Goal: Navigation & Orientation: Find specific page/section

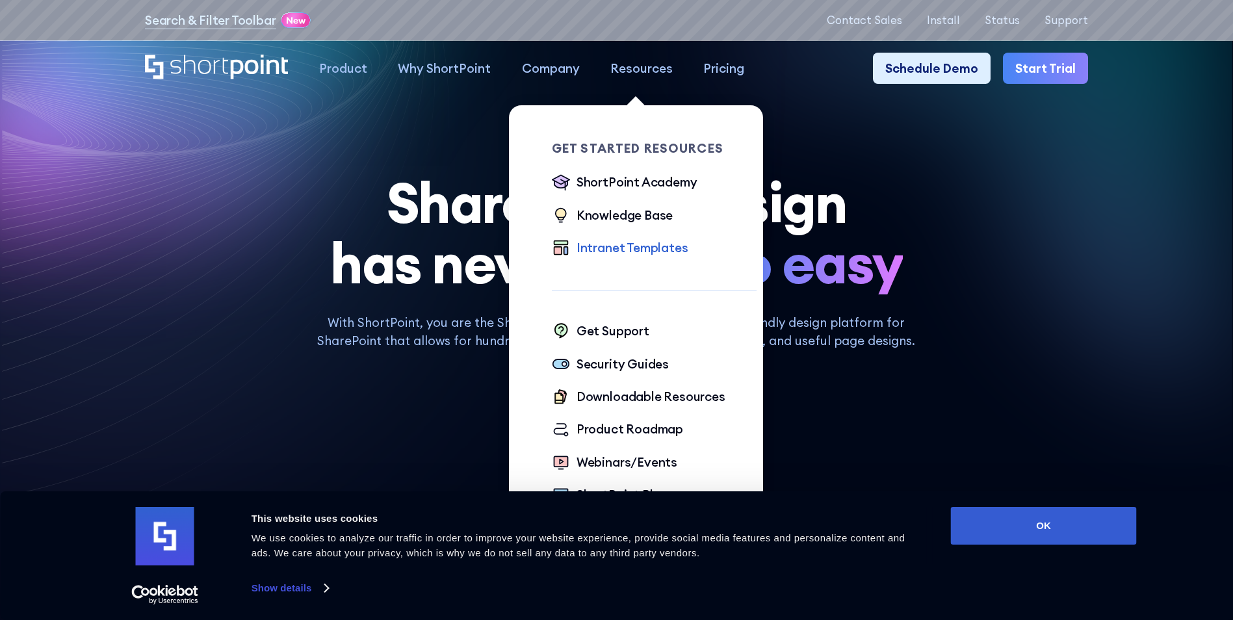
click at [618, 255] on div "Intranet Templates" at bounding box center [633, 248] width 112 height 18
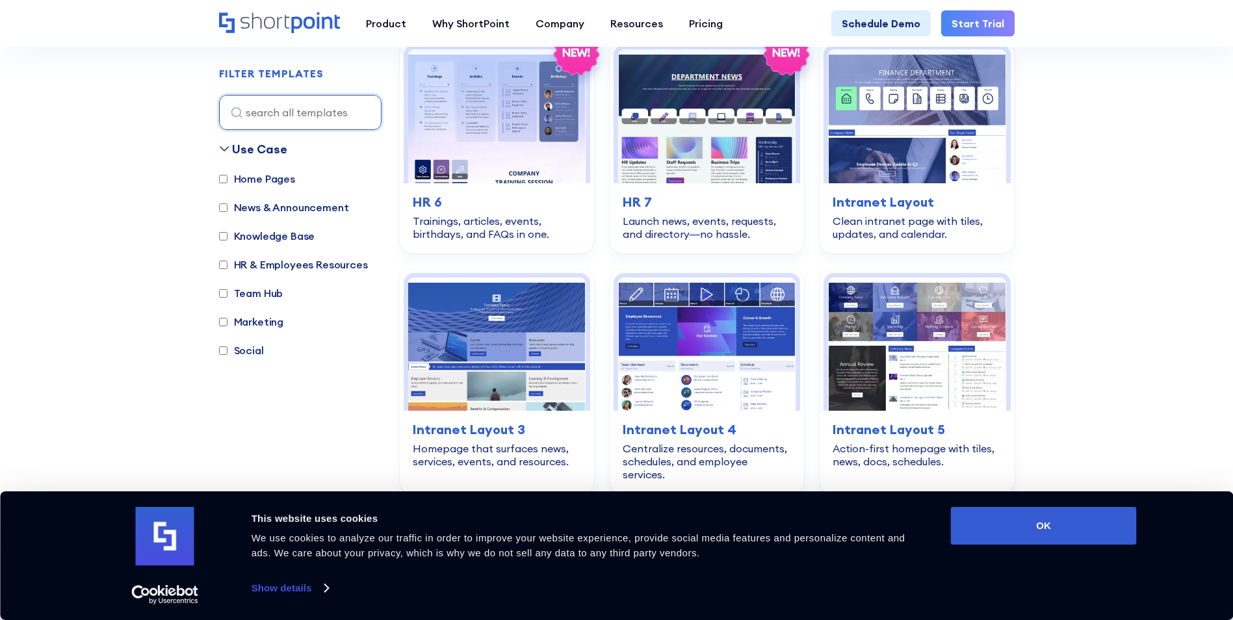
scroll to position [910, 0]
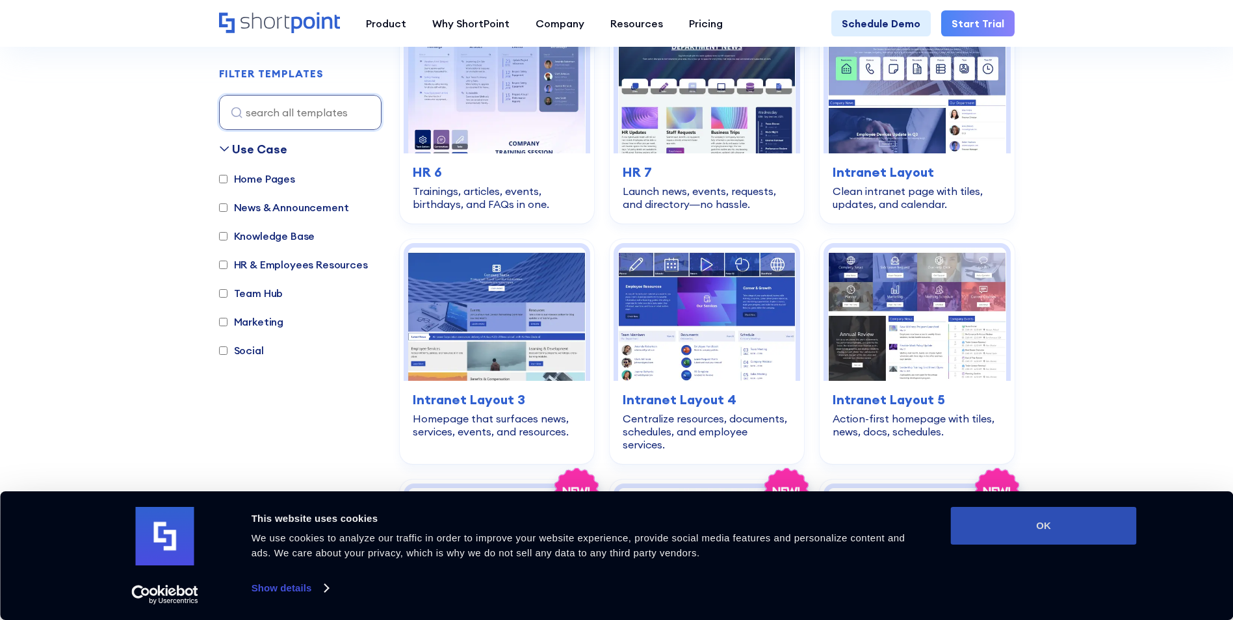
click at [1023, 529] on button "OK" at bounding box center [1044, 526] width 186 height 38
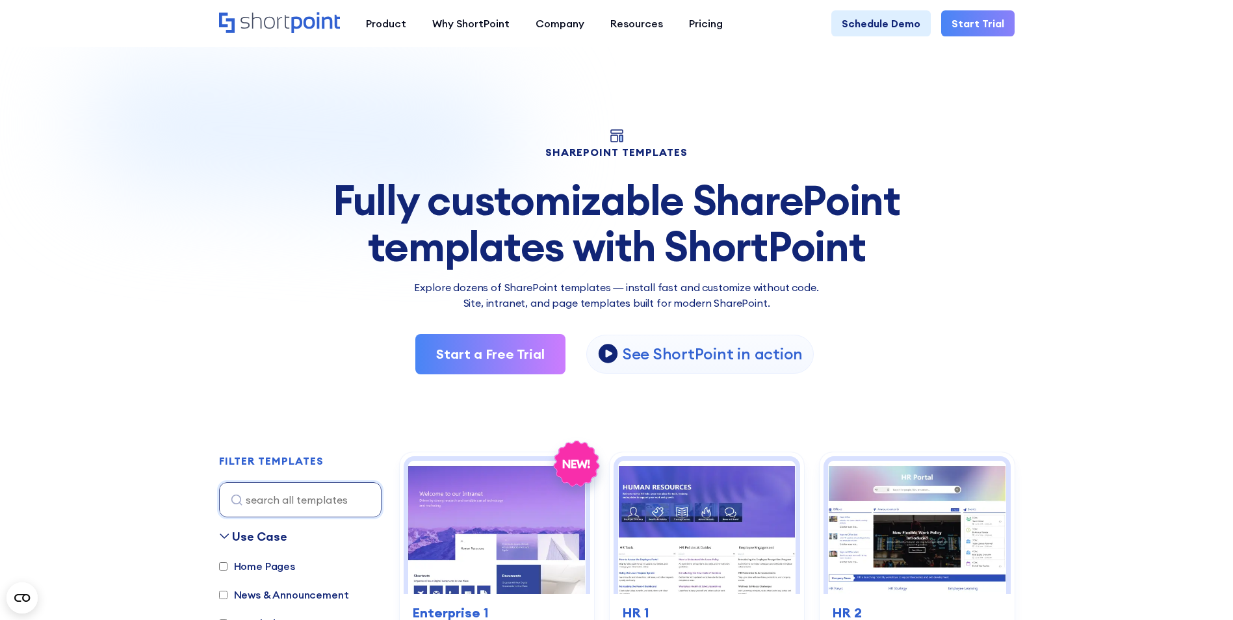
scroll to position [0, 0]
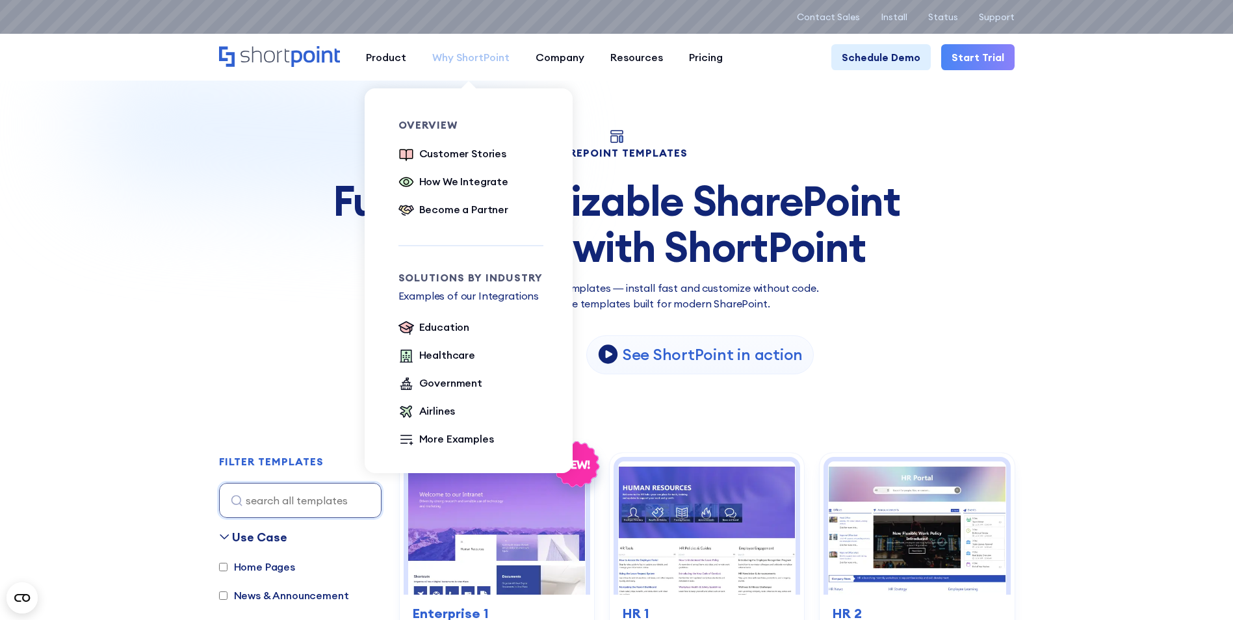
click at [456, 62] on div "Why ShortPoint" at bounding box center [470, 57] width 77 height 16
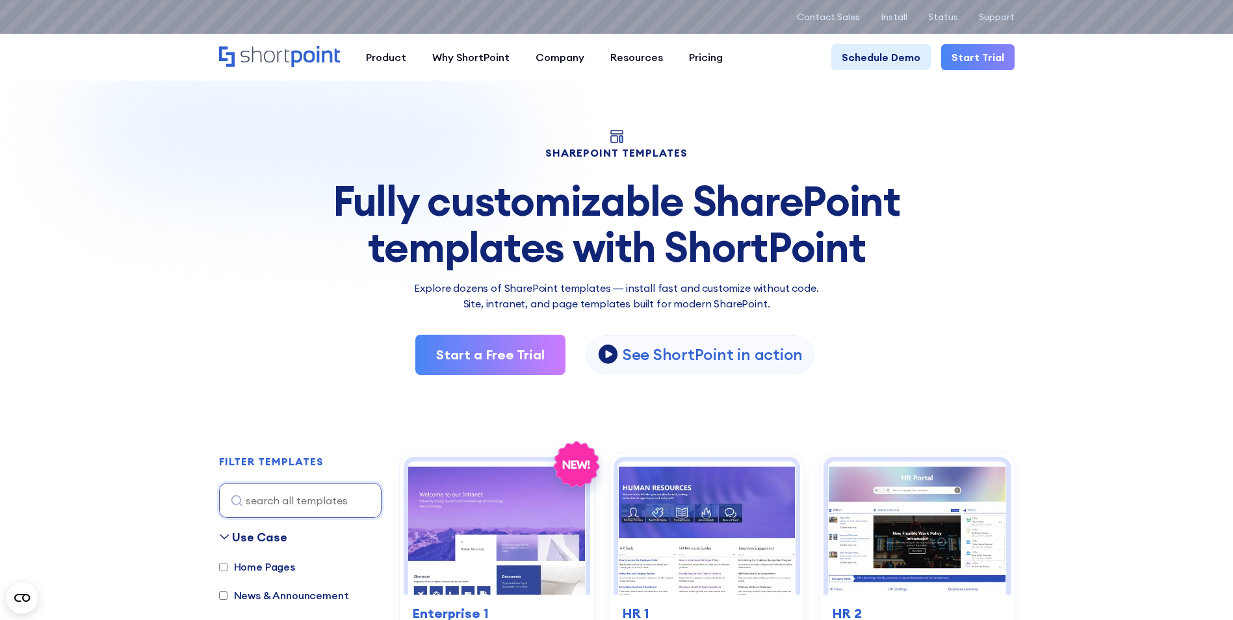
click at [78, 245] on img at bounding box center [468, 235] width 936 height 419
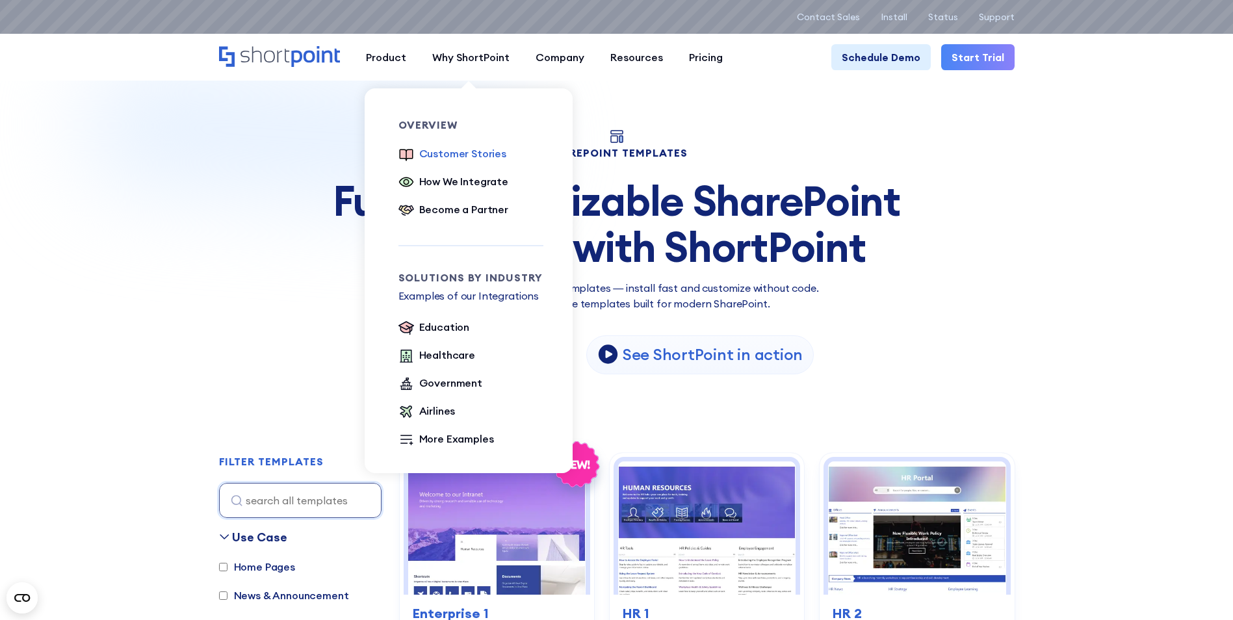
click at [450, 153] on div "Customer Stories" at bounding box center [462, 154] width 87 height 16
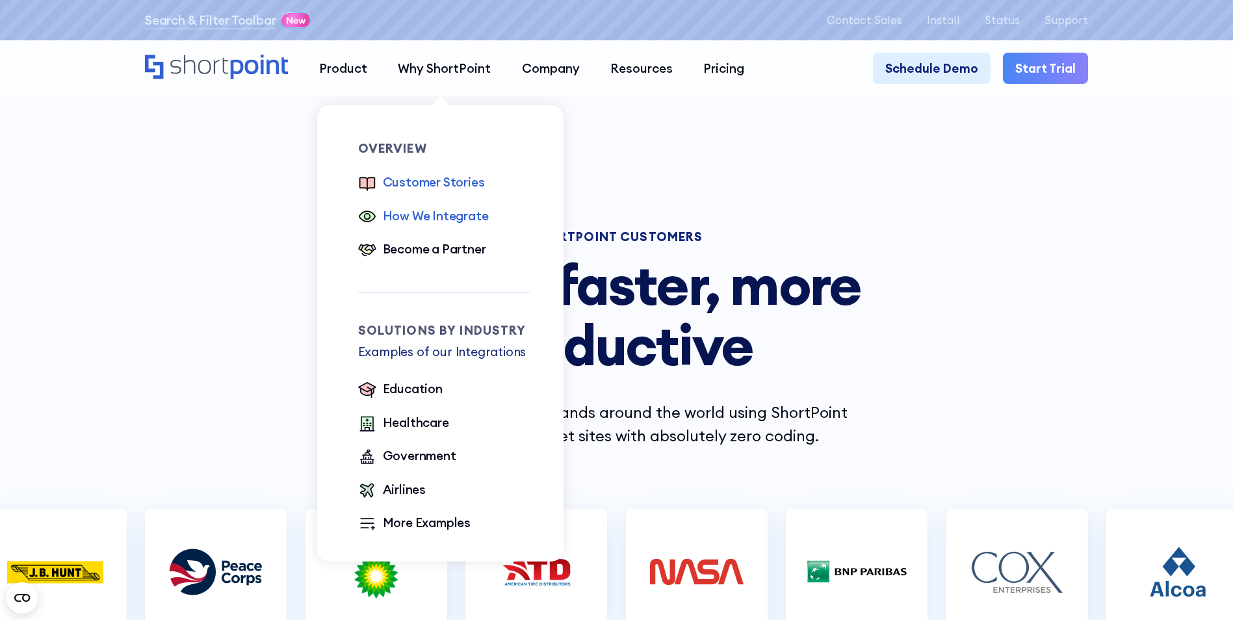
click at [415, 217] on div "How We Integrate" at bounding box center [436, 216] width 106 height 18
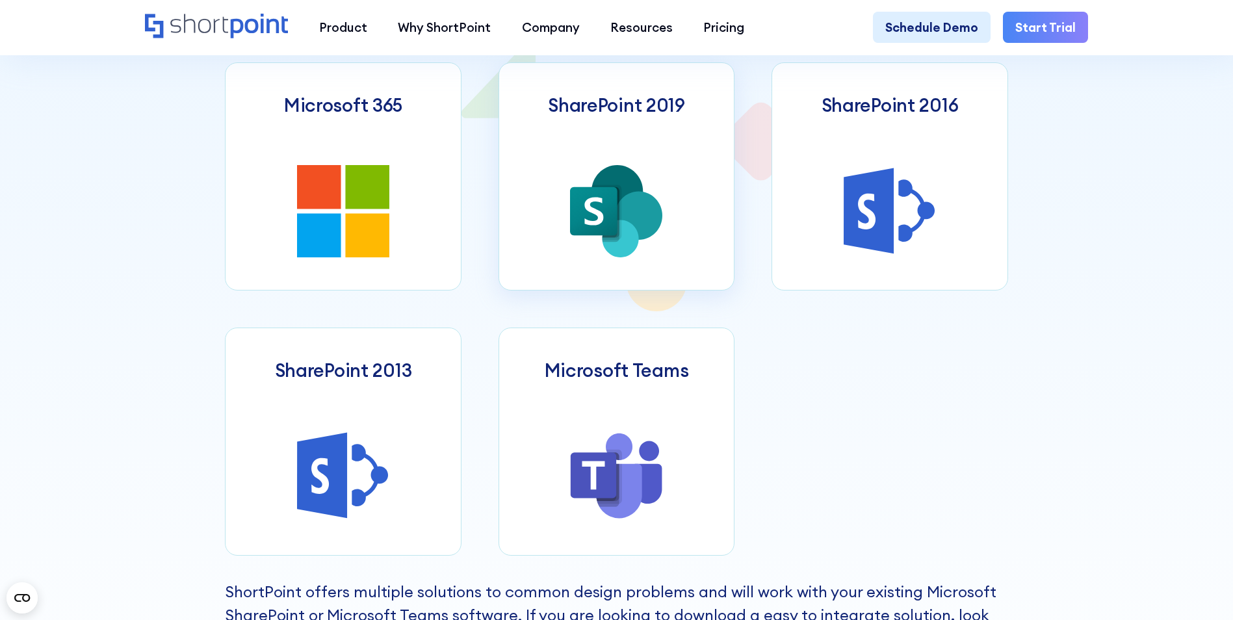
scroll to position [780, 0]
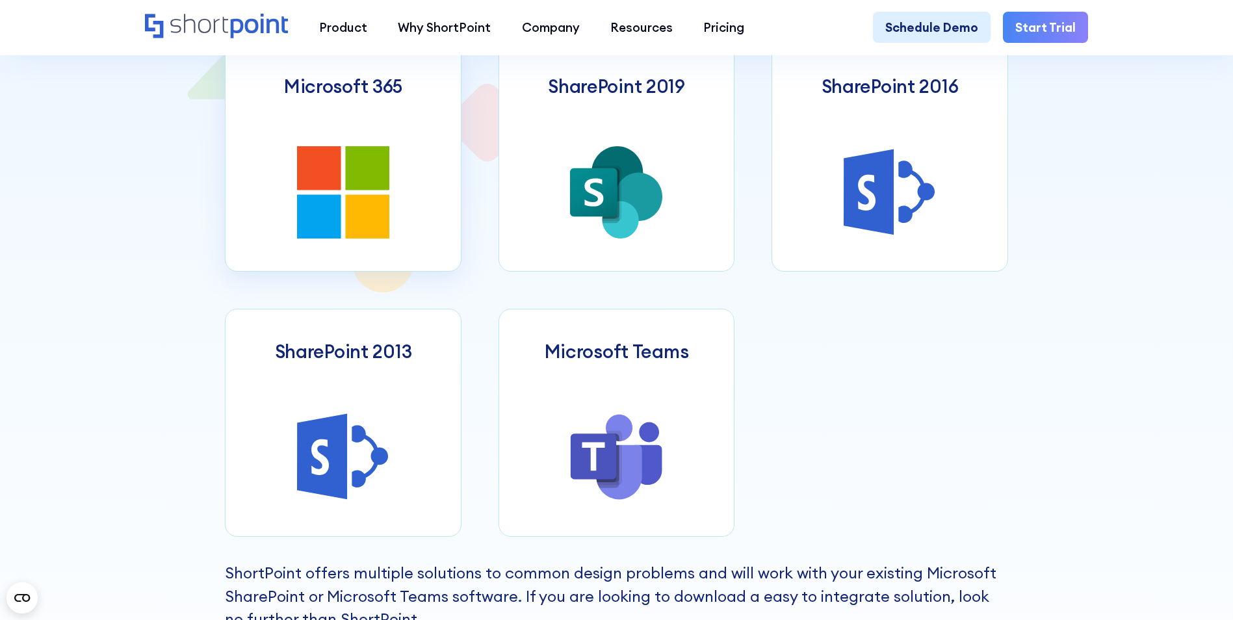
click at [342, 191] on icon at bounding box center [343, 192] width 92 height 92
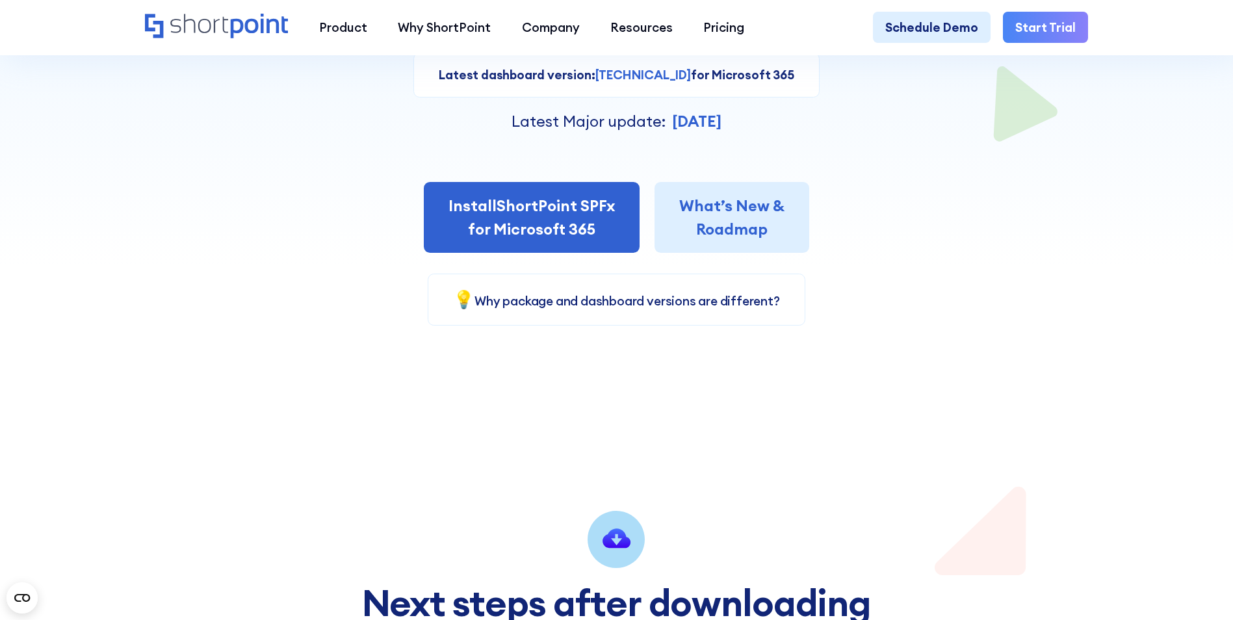
scroll to position [260, 0]
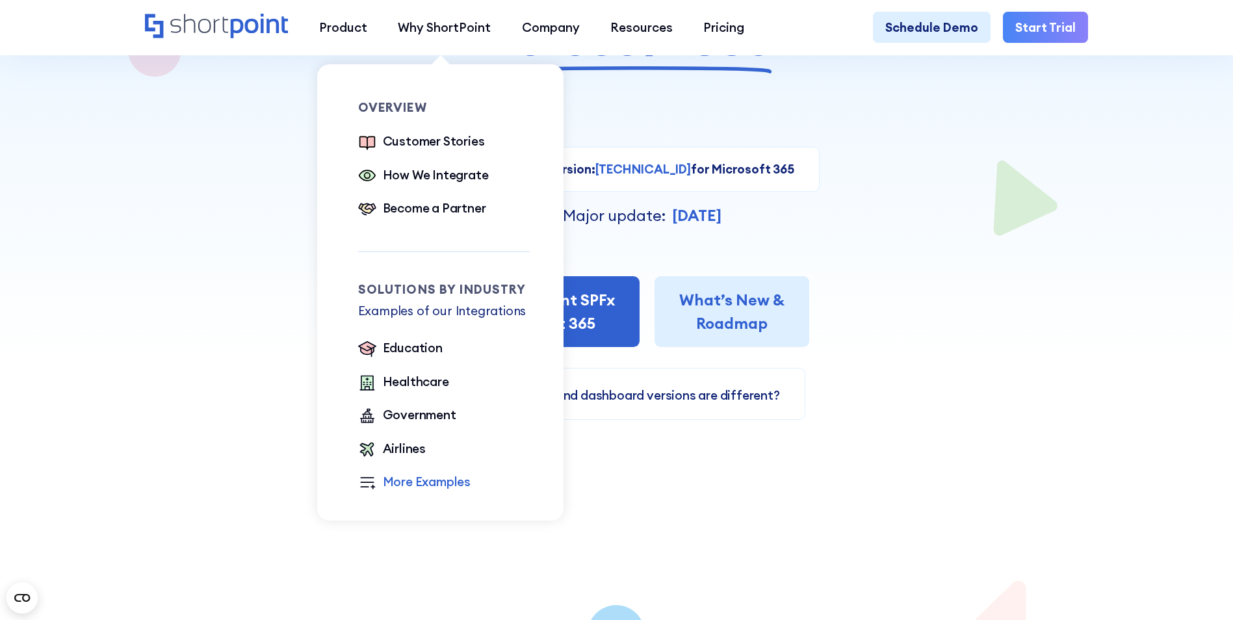
click at [401, 480] on div "More Examples" at bounding box center [427, 482] width 88 height 18
